Goal: Transaction & Acquisition: Register for event/course

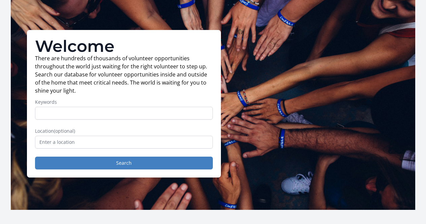
scroll to position [24, 0]
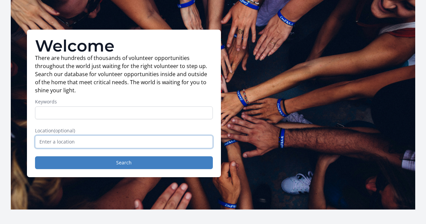
click at [125, 141] on input "text" at bounding box center [124, 141] width 178 height 13
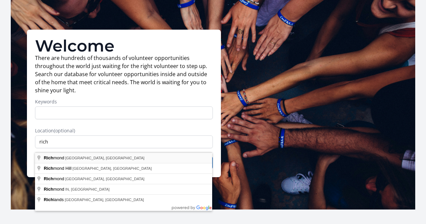
type input "Richmond, VA, USA"
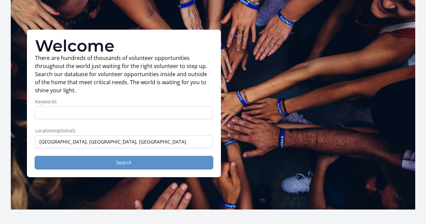
click at [98, 166] on button "Search" at bounding box center [124, 162] width 178 height 13
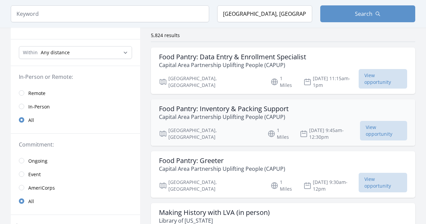
scroll to position [51, 0]
click at [24, 106] on input "radio" at bounding box center [21, 106] width 5 height 5
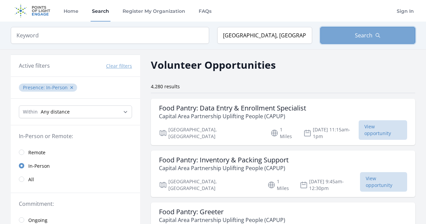
click at [360, 37] on span "Search" at bounding box center [364, 35] width 18 height 8
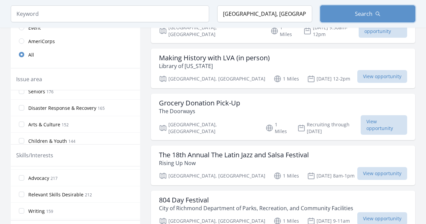
scroll to position [206, 0]
click at [318, 150] on div "The 18th Annual The Latin Jazz and Salsa Festival Rising Up Now" at bounding box center [283, 158] width 248 height 16
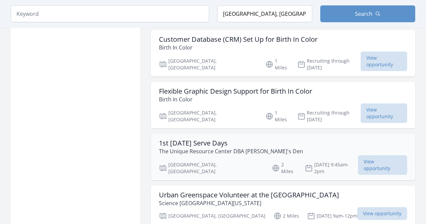
scroll to position [767, 0]
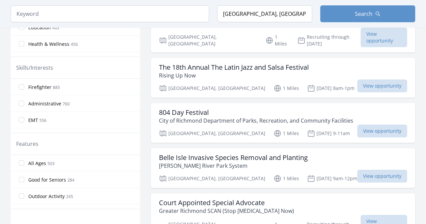
scroll to position [293, 0]
click at [358, 125] on span "View opportunity" at bounding box center [382, 131] width 50 height 13
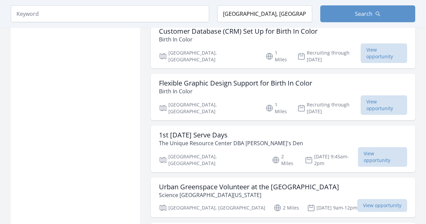
scroll to position [776, 0]
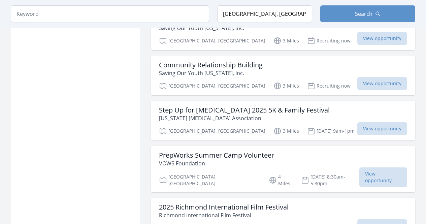
scroll to position [1842, 0]
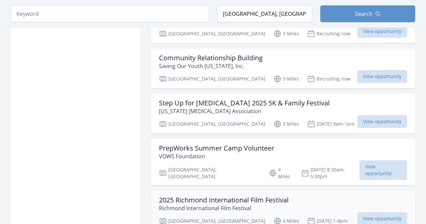
click at [302, 196] on div "2025 Richmond International Film Festival Richmond International Film Festival" at bounding box center [283, 204] width 248 height 16
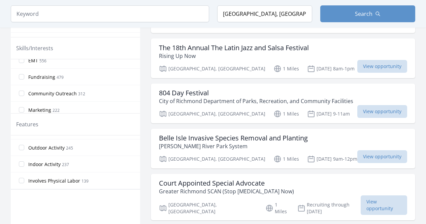
scroll to position [33, 0]
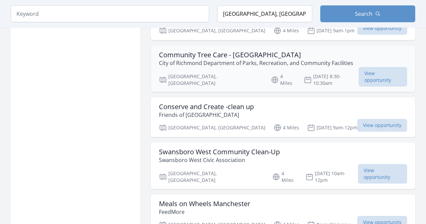
scroll to position [3381, 0]
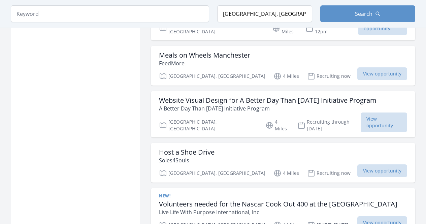
scroll to position [3561, 0]
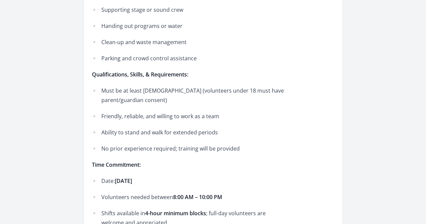
scroll to position [451, 0]
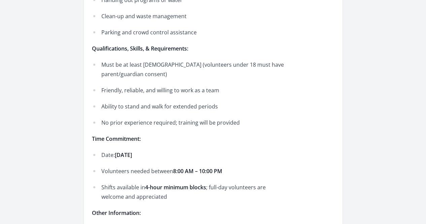
click at [289, 118] on p "No prior experience required; training will be provided" at bounding box center [195, 122] width 188 height 9
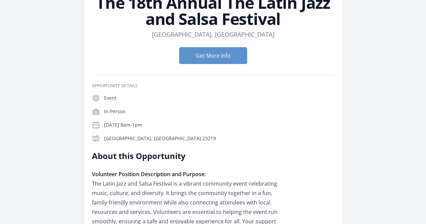
scroll to position [56, 0]
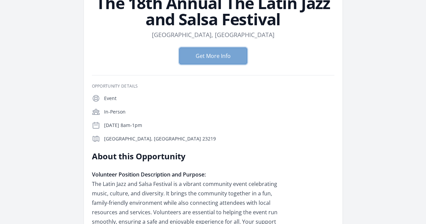
click at [201, 58] on button "Get More Info" at bounding box center [213, 55] width 68 height 17
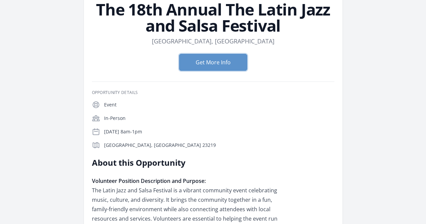
scroll to position [0, 0]
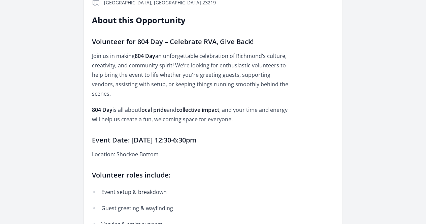
scroll to position [212, 0]
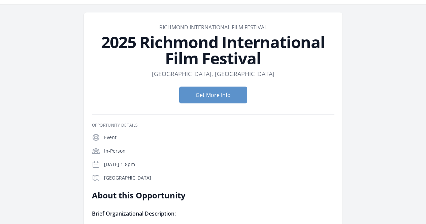
scroll to position [18, 0]
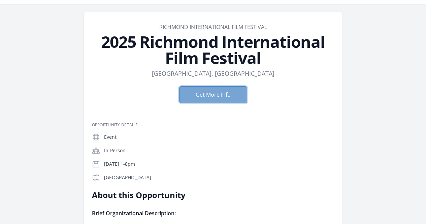
click at [223, 86] on button "Get More Info" at bounding box center [213, 94] width 68 height 17
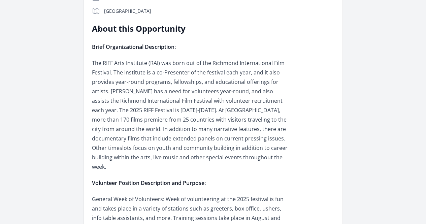
scroll to position [0, 0]
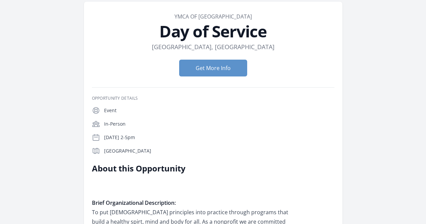
scroll to position [17, 0]
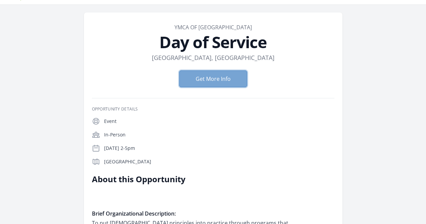
click at [203, 80] on button "Get More Info" at bounding box center [213, 78] width 68 height 17
